Goal: Transaction & Acquisition: Purchase product/service

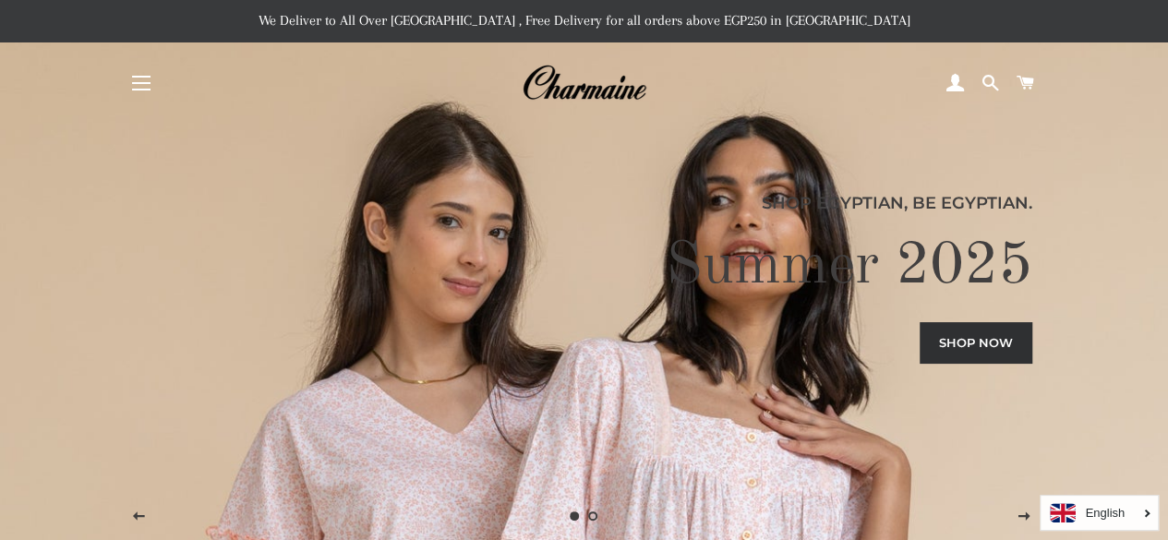
click at [131, 81] on button "Site navigation" at bounding box center [141, 83] width 46 height 46
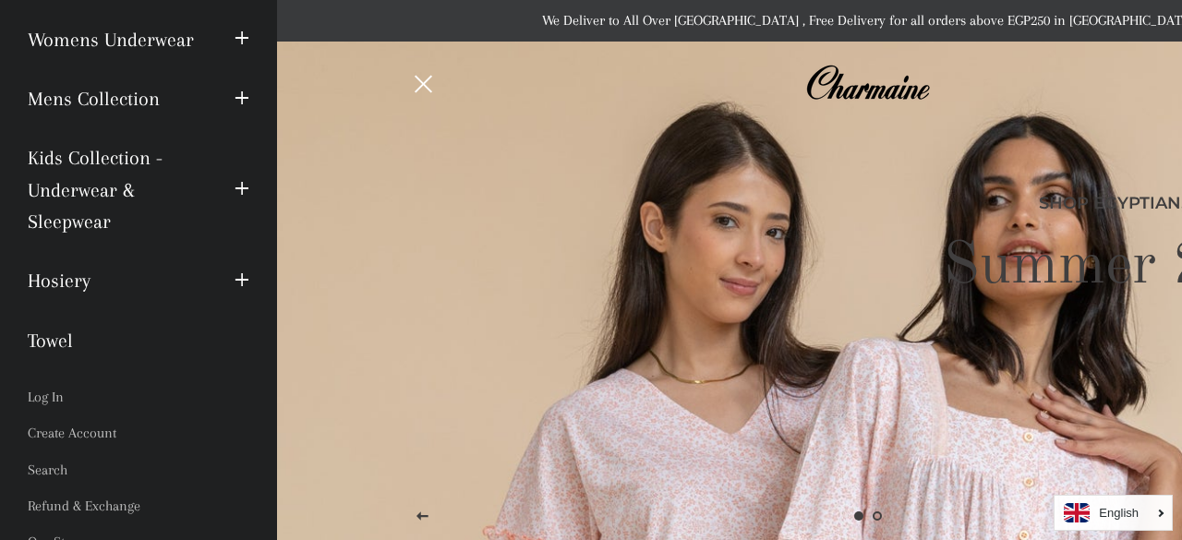
scroll to position [267, 0]
click at [235, 276] on span "button" at bounding box center [242, 280] width 15 height 23
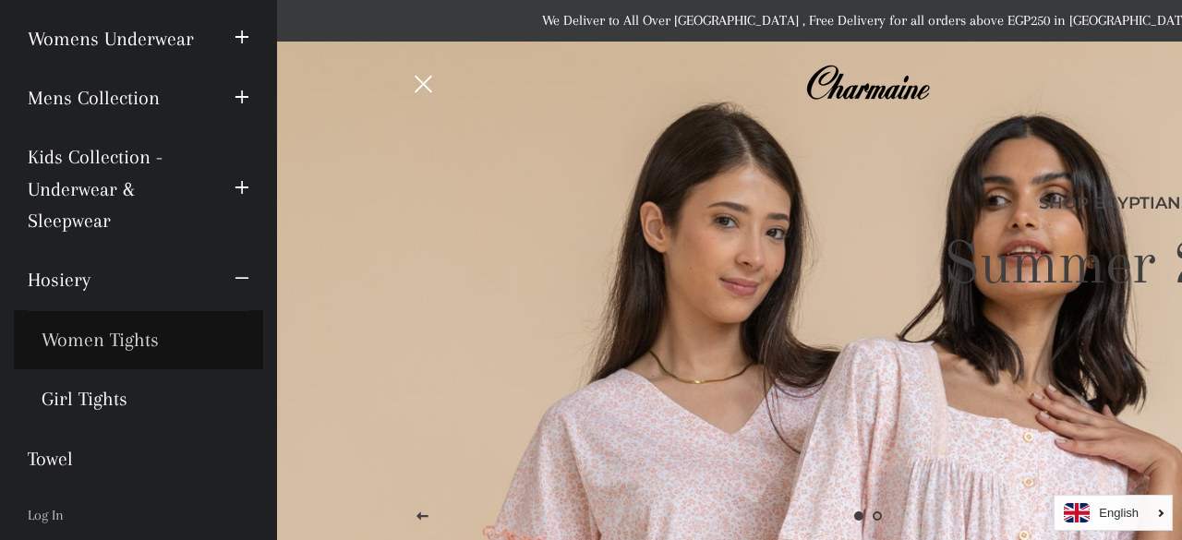
click at [146, 346] on link "Women Tights" at bounding box center [138, 339] width 249 height 59
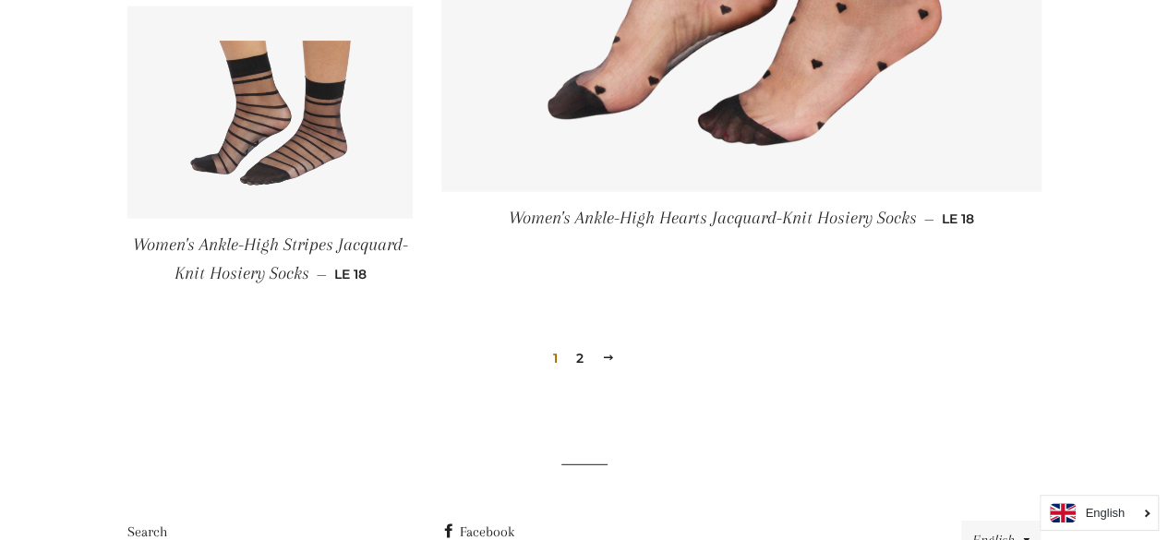
scroll to position [2495, 0]
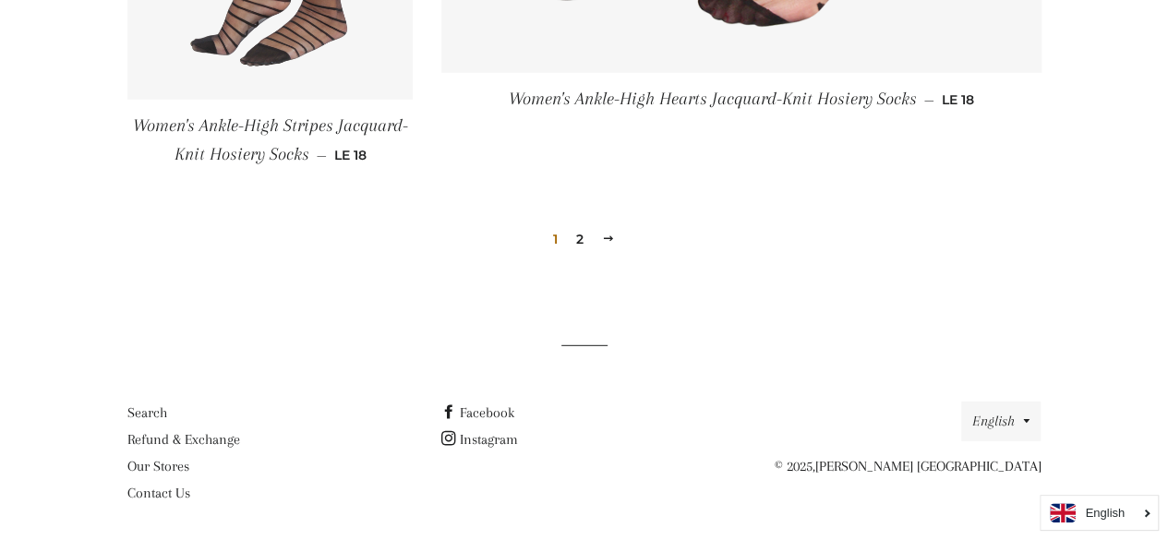
click at [576, 234] on link "2" at bounding box center [580, 239] width 22 height 28
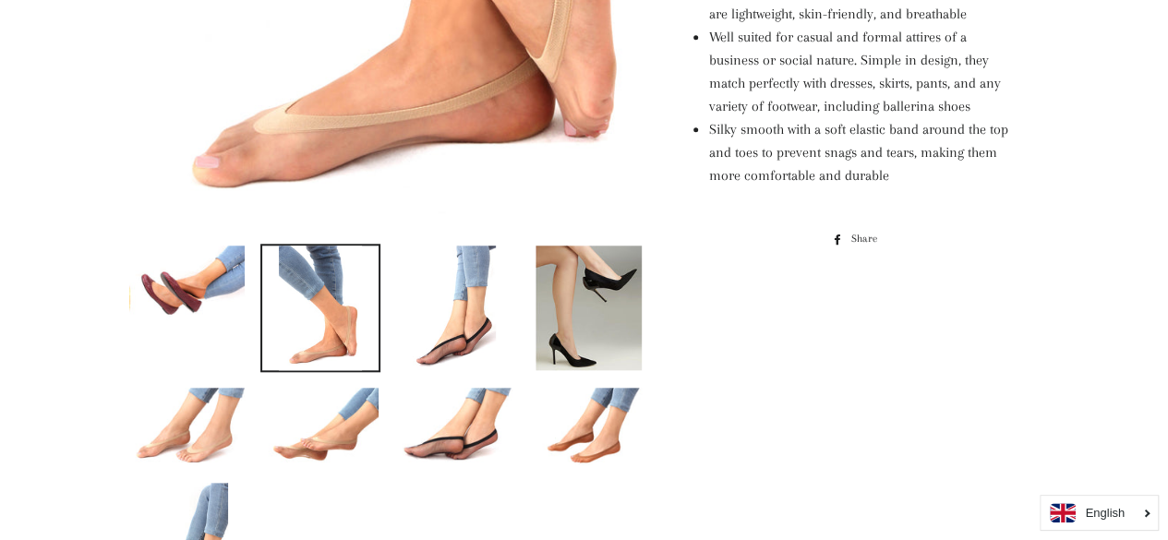
scroll to position [911, 0]
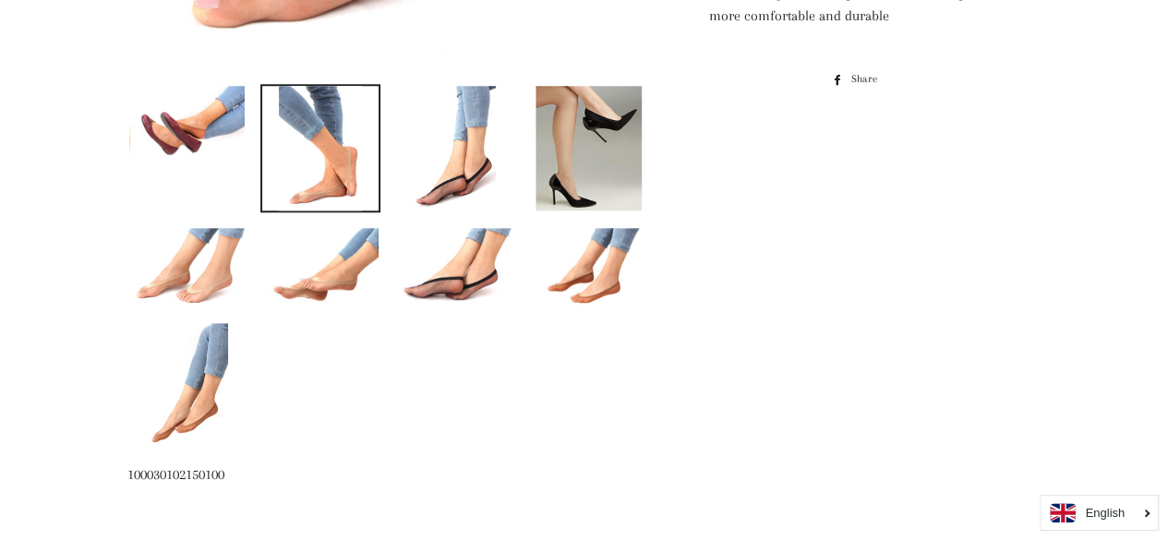
click at [326, 271] on img at bounding box center [320, 267] width 116 height 78
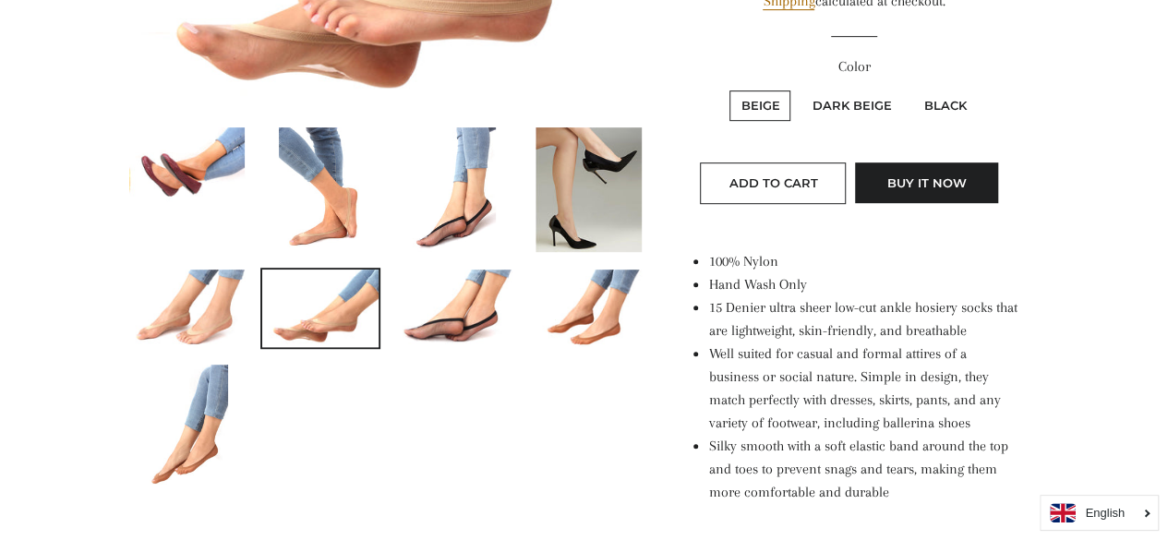
scroll to position [500, 0]
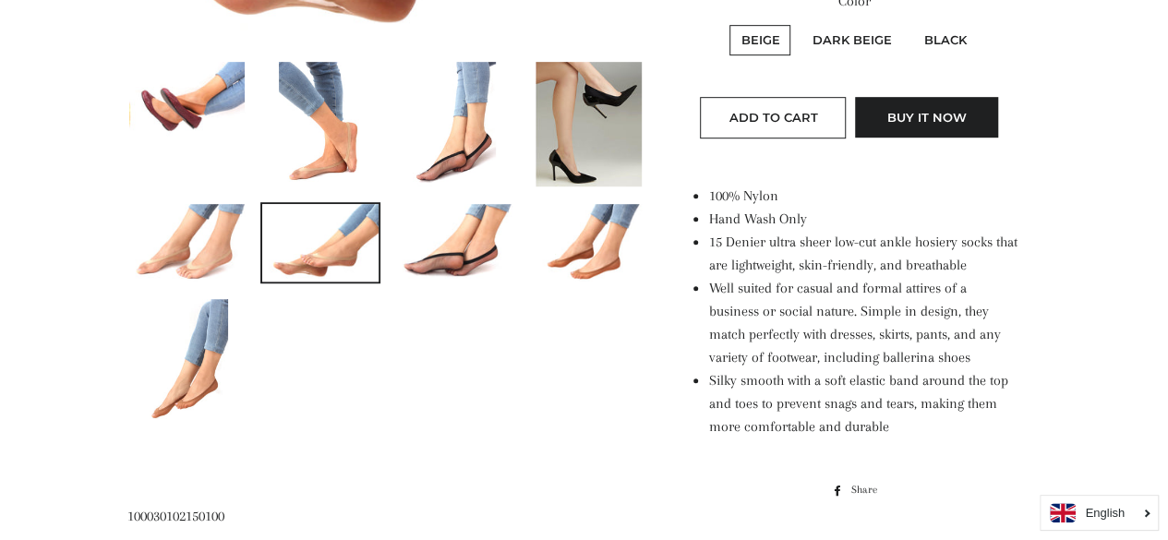
click at [194, 321] on img at bounding box center [186, 361] width 83 height 125
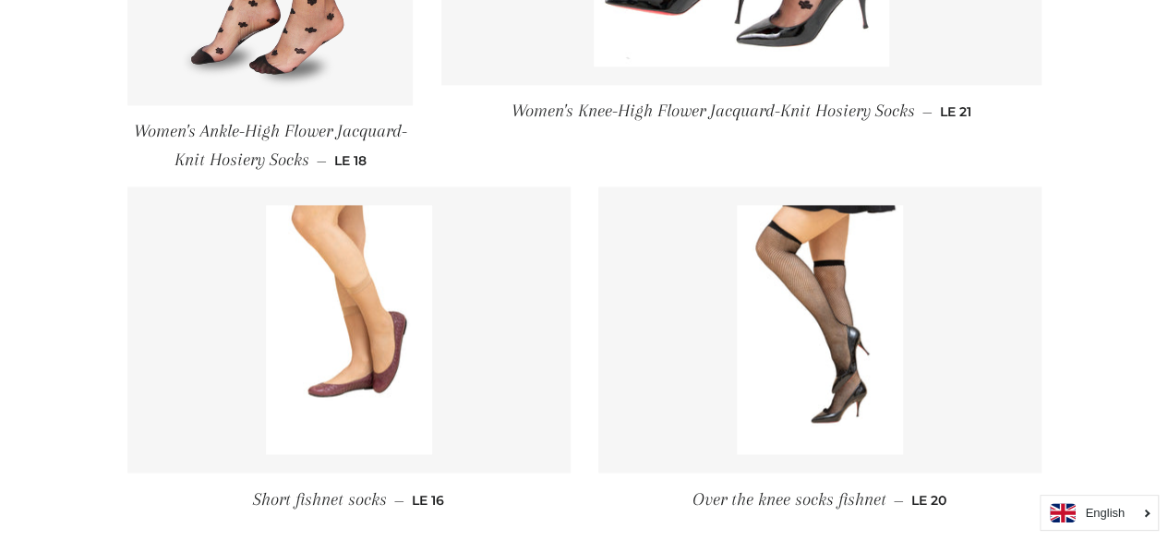
scroll to position [1619, 0]
